Goal: Transaction & Acquisition: Purchase product/service

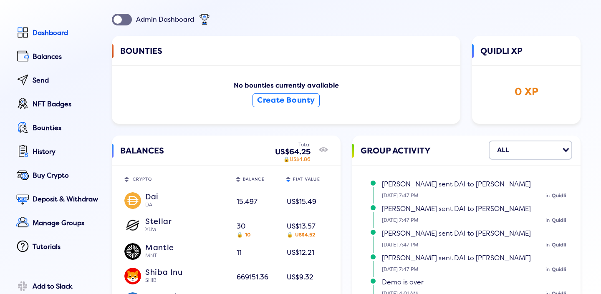
scroll to position [34, 0]
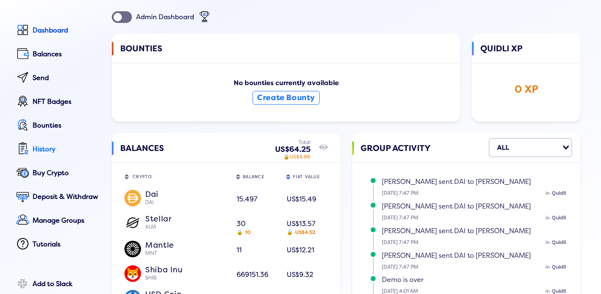
click at [48, 146] on div "History" at bounding box center [67, 150] width 68 height 8
select select "50"
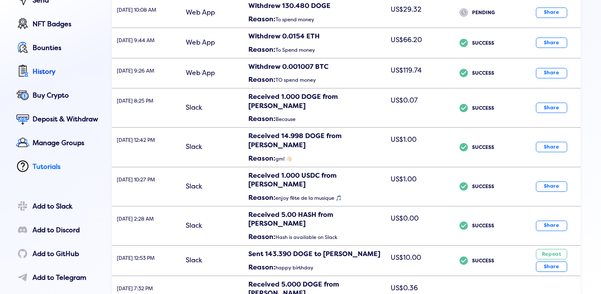
scroll to position [109, 0]
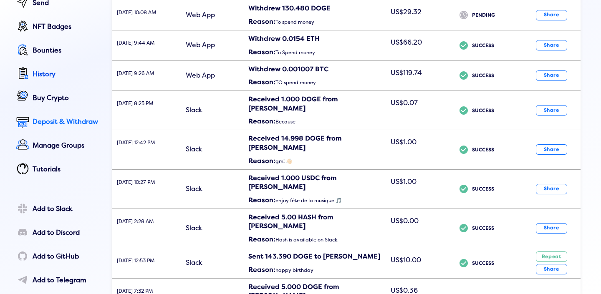
click at [59, 121] on div "Deposit & Withdraw" at bounding box center [67, 122] width 68 height 8
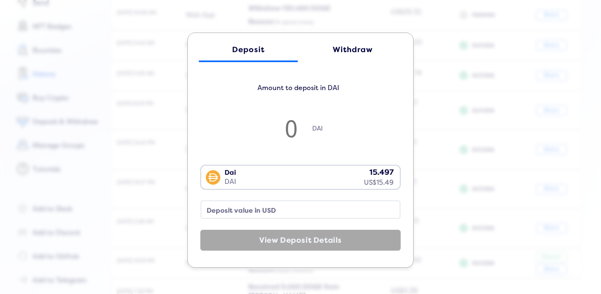
click at [334, 50] on div "Withdraw" at bounding box center [352, 49] width 83 height 9
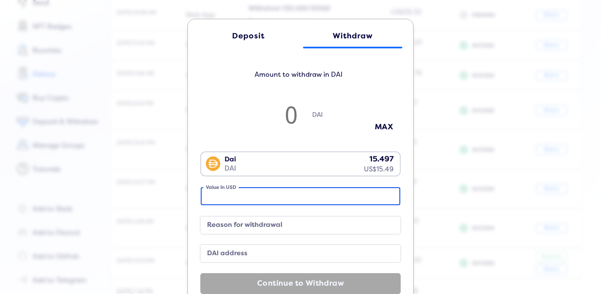
click at [259, 204] on input "Value in USD" at bounding box center [300, 196] width 199 height 18
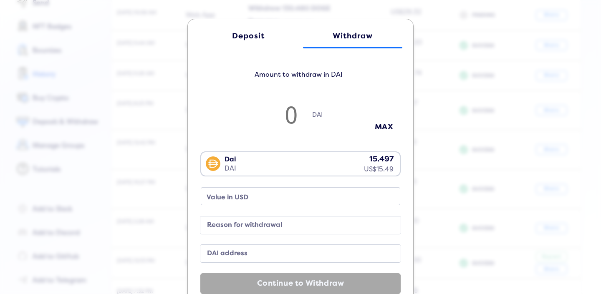
click at [286, 168] on div "Dai DAI 15.497 US$15.49" at bounding box center [298, 163] width 195 height 22
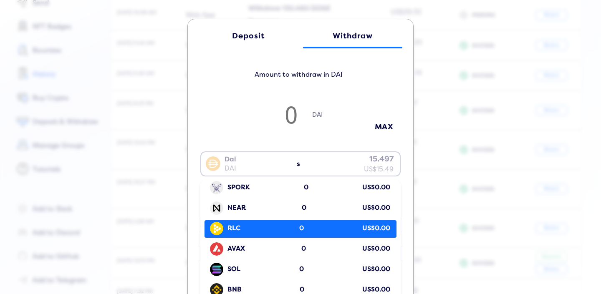
scroll to position [0, 0]
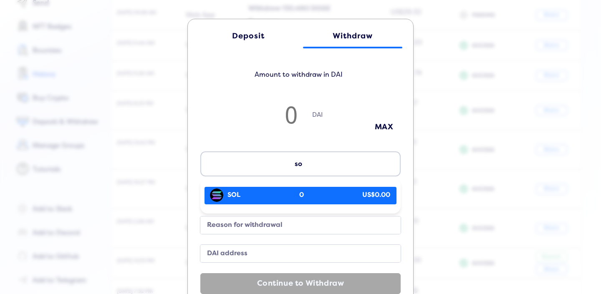
type input "s"
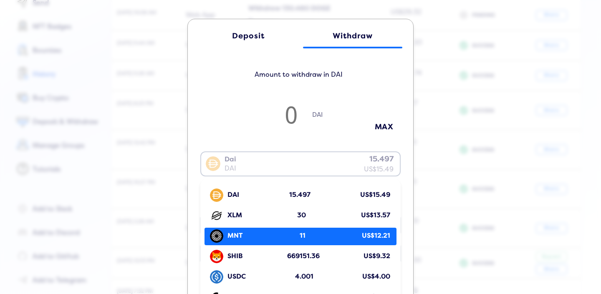
scroll to position [6, 0]
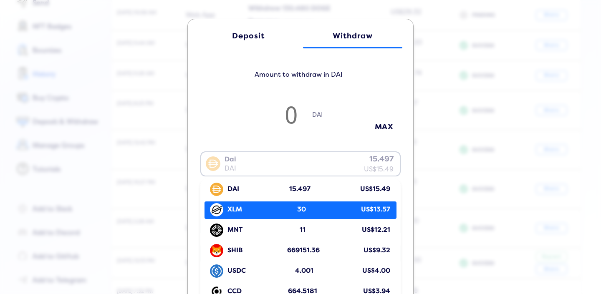
click at [313, 212] on div "XLM 30 US$13.57" at bounding box center [303, 210] width 188 height 16
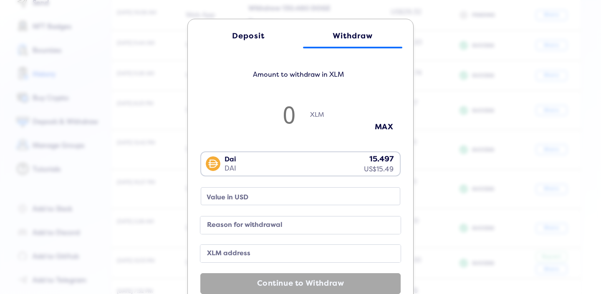
click at [365, 162] on div "Dai DAI 15.497 US$15.49" at bounding box center [298, 163] width 195 height 22
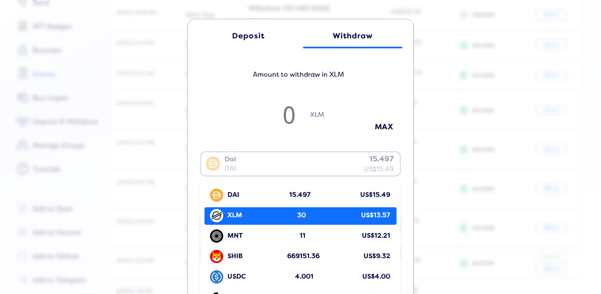
click at [320, 215] on div "XLM 30 US$13.57" at bounding box center [303, 216] width 188 height 16
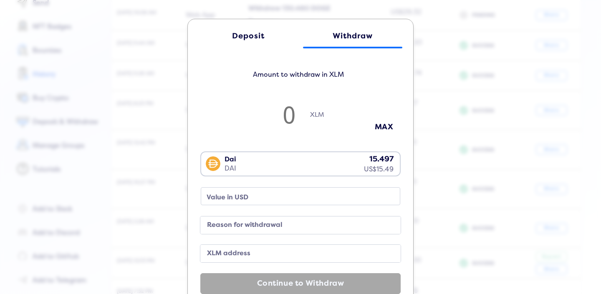
click at [301, 155] on div "Dai DAI 15.497 US$15.49" at bounding box center [298, 163] width 195 height 22
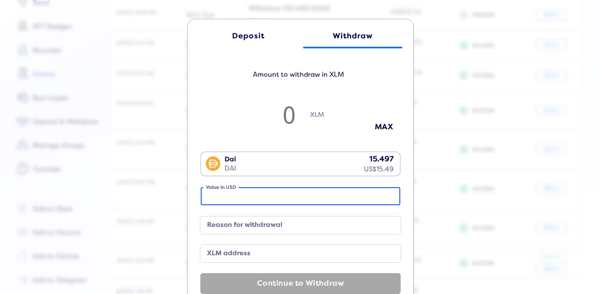
click at [259, 193] on input "Value in USD" at bounding box center [300, 196] width 199 height 18
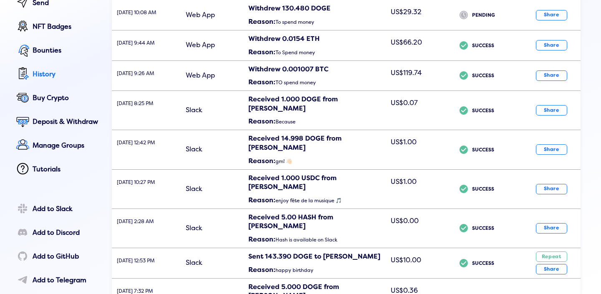
click at [35, 77] on div "History" at bounding box center [67, 75] width 68 height 8
click at [54, 66] on link "Bounties" at bounding box center [57, 75] width 86 height 19
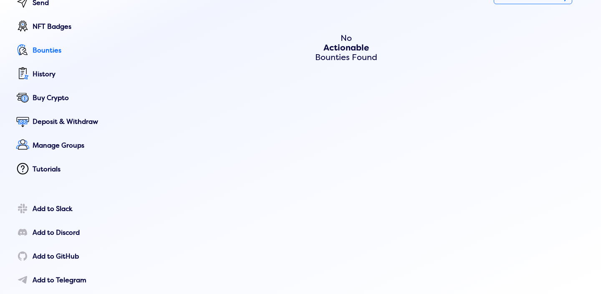
click at [43, 58] on link "Bounties" at bounding box center [57, 51] width 86 height 19
click at [44, 42] on link "NFT Badges" at bounding box center [57, 51] width 86 height 19
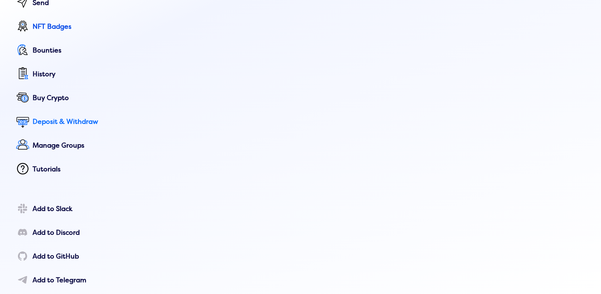
click at [48, 122] on div "Deposit & Withdraw" at bounding box center [67, 122] width 68 height 8
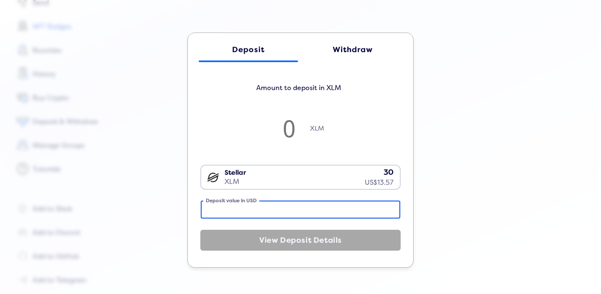
click at [267, 212] on input "Deposit value in USD" at bounding box center [300, 210] width 199 height 18
type input "1"
type input "2.2116"
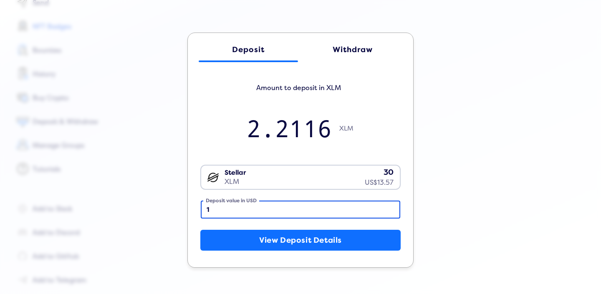
type input "13"
type input "28.7503"
type input "13.5"
type input "29.8561"
type input "13.57"
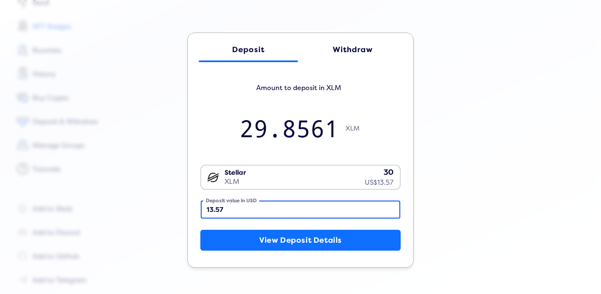
type input "30.0109"
type input "13.5"
type input "29.8561"
type input "13.55"
type input "29.9667"
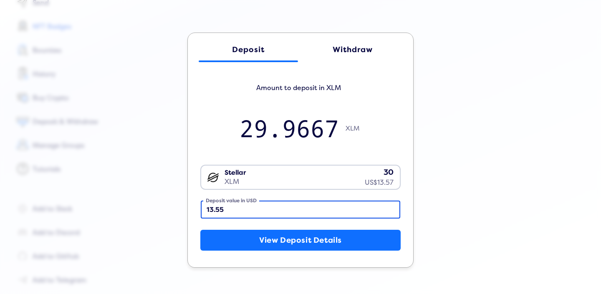
type input "13.55"
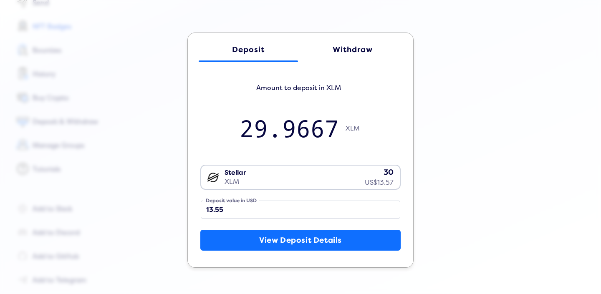
click at [345, 51] on div "Withdraw" at bounding box center [352, 49] width 83 height 9
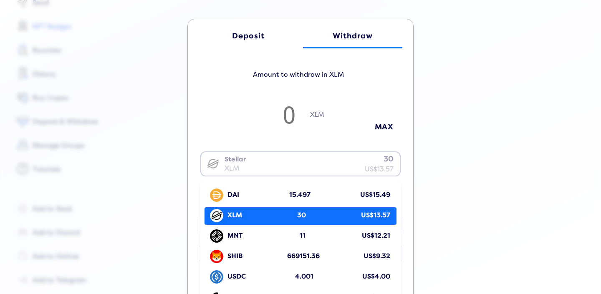
click at [303, 164] on div "Stellar XLM 30 US$13.57" at bounding box center [298, 163] width 195 height 22
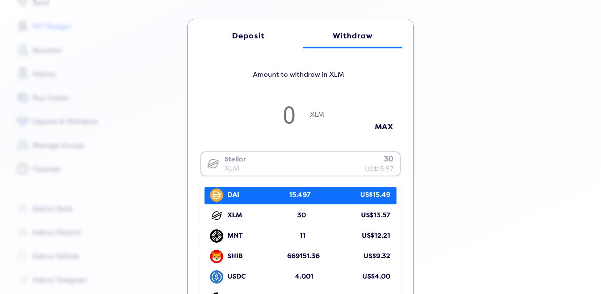
click at [302, 168] on input "Search for option" at bounding box center [298, 164] width 193 height 20
click at [302, 132] on div "XLM" at bounding box center [300, 120] width 200 height 38
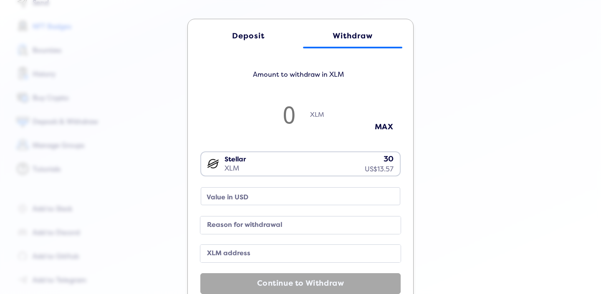
type input "3"
type input "1.35"
type input "30"
type input "13.56"
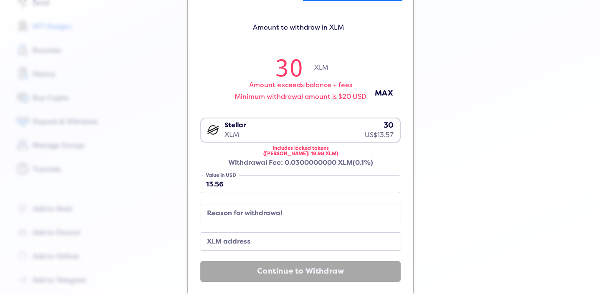
scroll to position [48, 0]
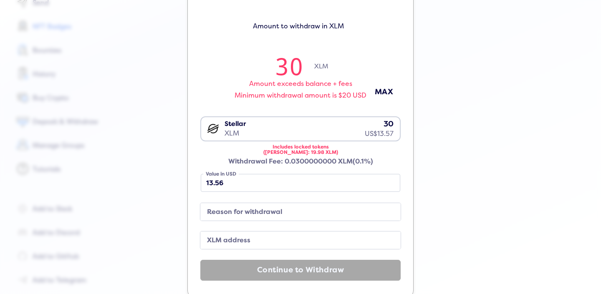
type input "30"
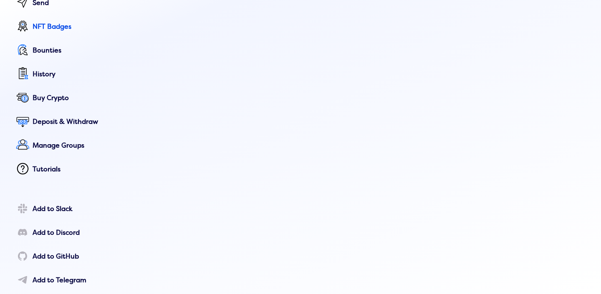
click at [486, 115] on div "Deposit Withdraw Amount to withdraw in XLM 30 XLM Amount exceeds balance + fees…" at bounding box center [300, 142] width 601 height 294
